Goal: Information Seeking & Learning: Find contact information

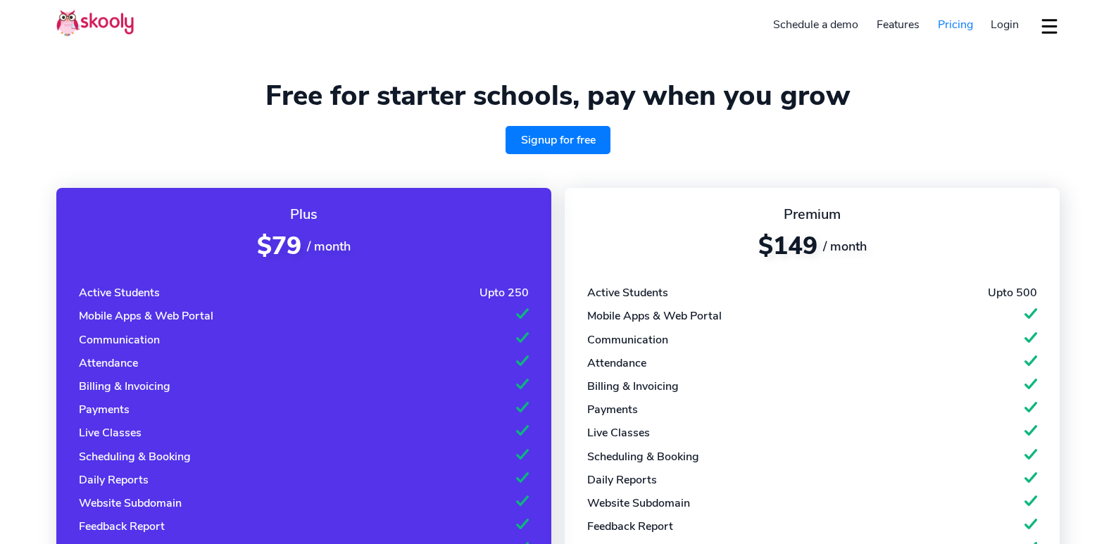
select select "en"
select select "91"
select select "[GEOGRAPHIC_DATA]"
select select "[GEOGRAPHIC_DATA]/[GEOGRAPHIC_DATA]"
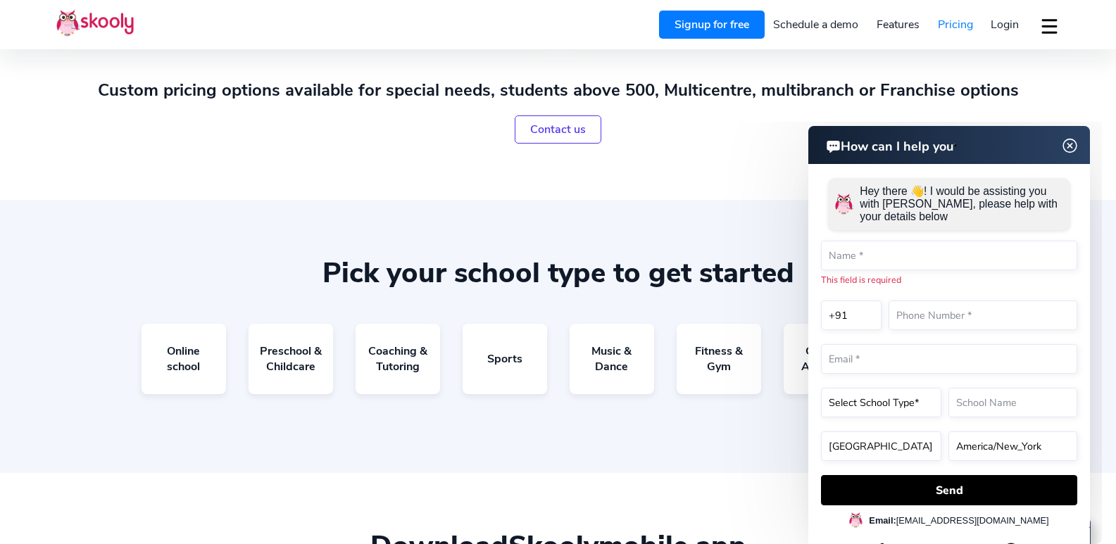
scroll to position [704, 0]
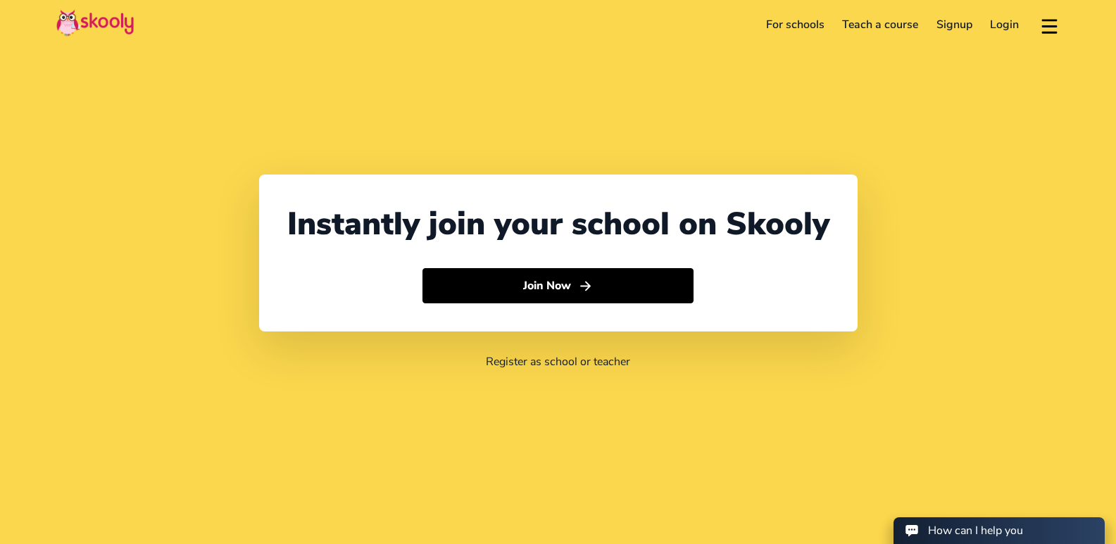
select select "91"
select select "[GEOGRAPHIC_DATA]"
select select "[GEOGRAPHIC_DATA]/[GEOGRAPHIC_DATA]"
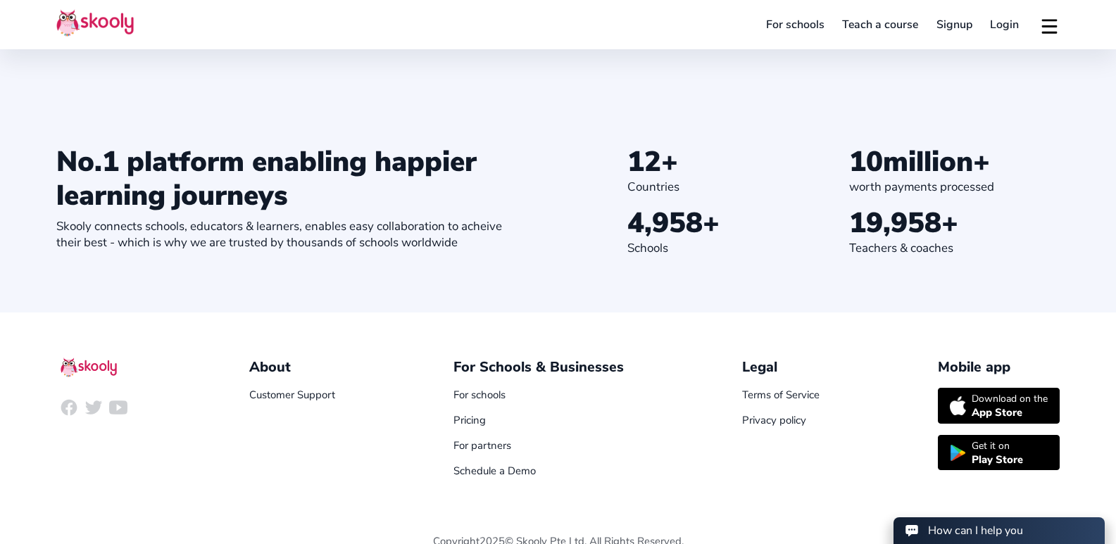
scroll to position [1443, 0]
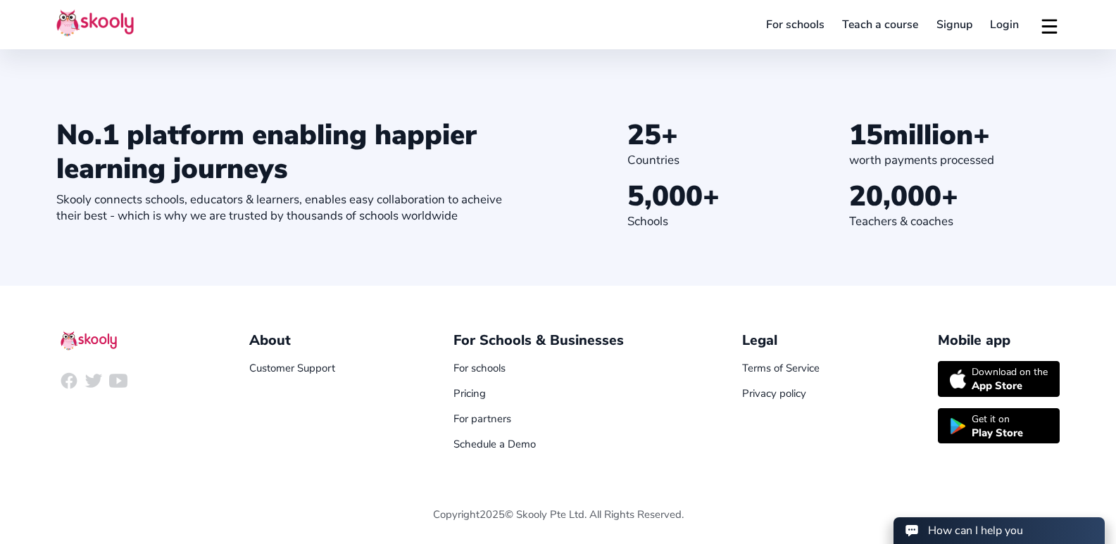
click at [1038, 26] on div "Download app Contact support English" at bounding box center [1044, 24] width 32 height 23
click at [1039, 20] on div "Download app Contact support English" at bounding box center [1044, 24] width 32 height 23
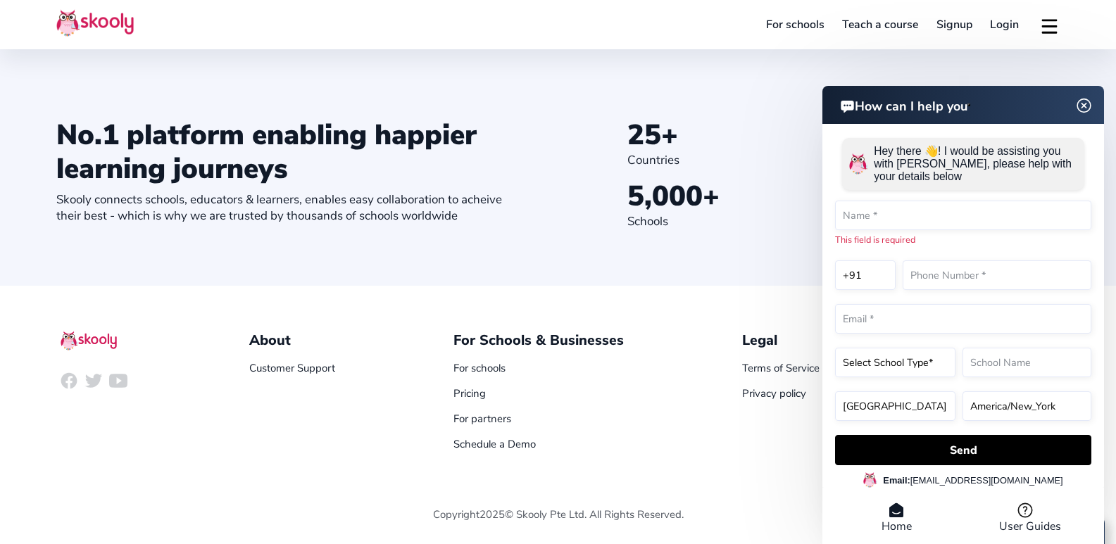
click at [1046, 20] on button at bounding box center [1049, 24] width 20 height 23
click at [1089, 104] on img at bounding box center [1084, 105] width 27 height 18
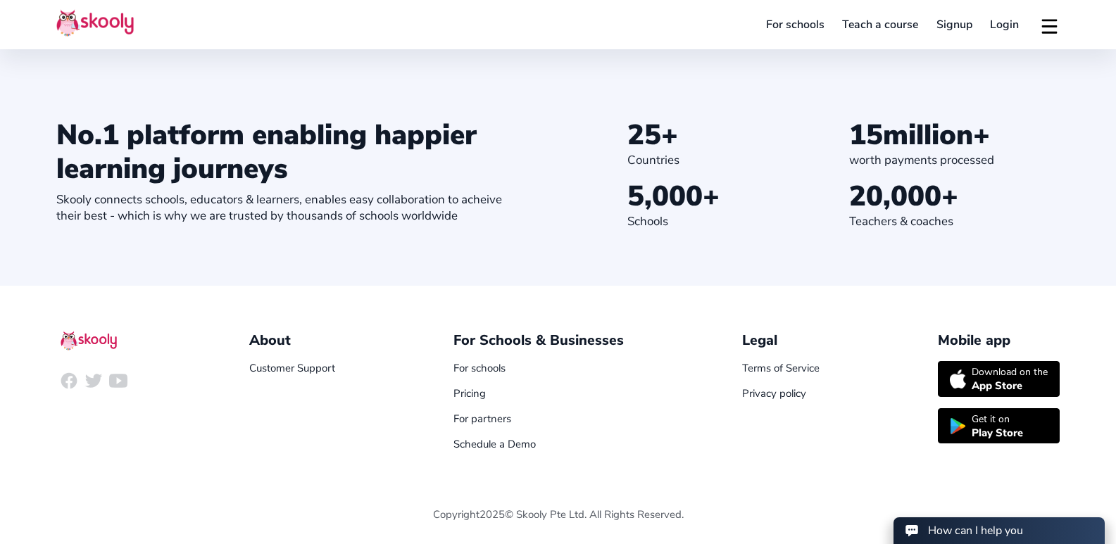
click at [1045, 27] on button at bounding box center [1049, 24] width 20 height 23
click at [972, 89] on span "Contact support" at bounding box center [1007, 88] width 84 height 20
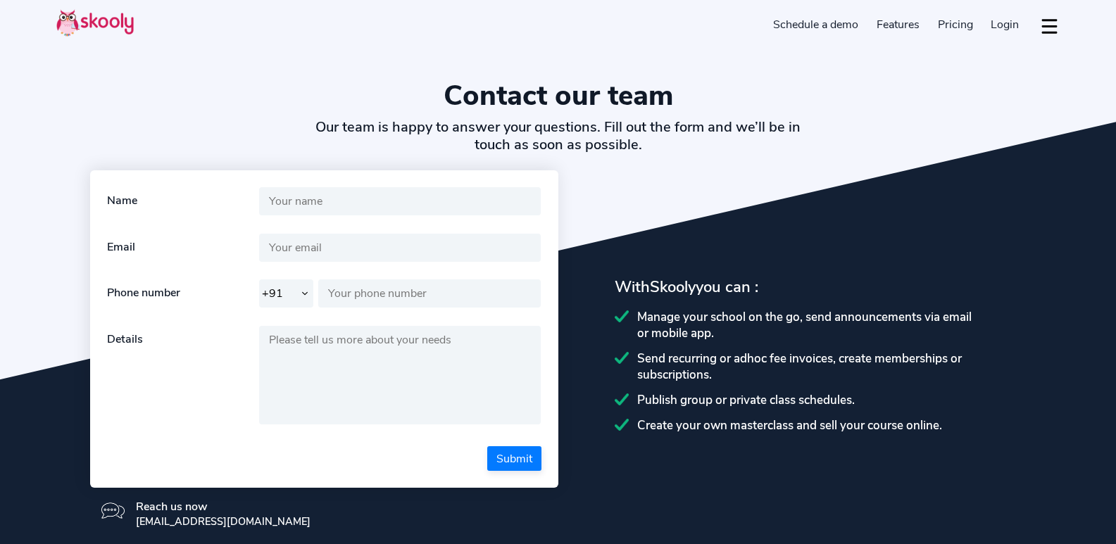
select select "91"
select select "en"
select select "91"
select select "[GEOGRAPHIC_DATA]"
select select "[GEOGRAPHIC_DATA]/[GEOGRAPHIC_DATA]"
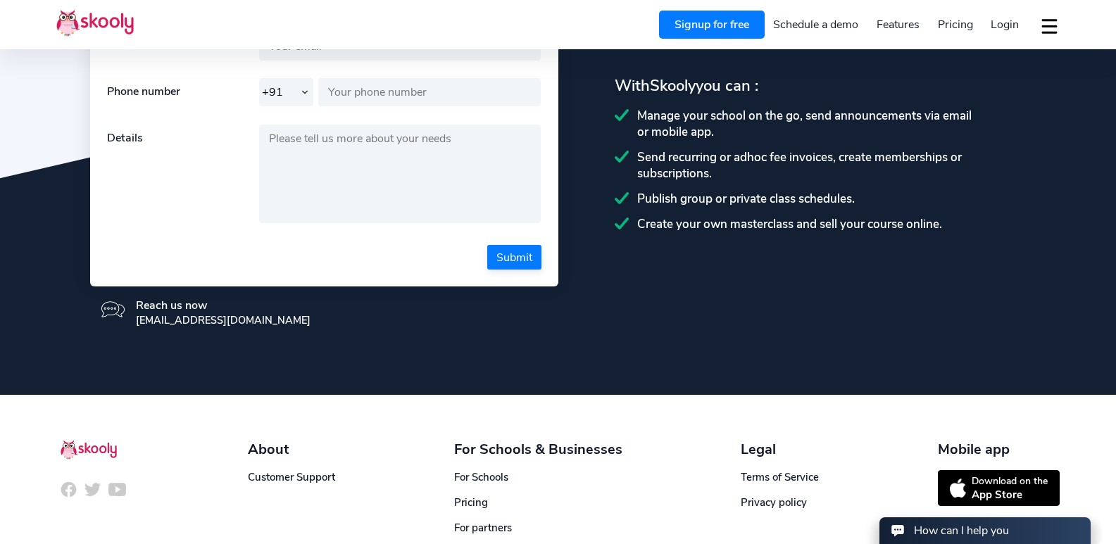
scroll to position [311, 0]
